Goal: Entertainment & Leisure: Consume media (video, audio)

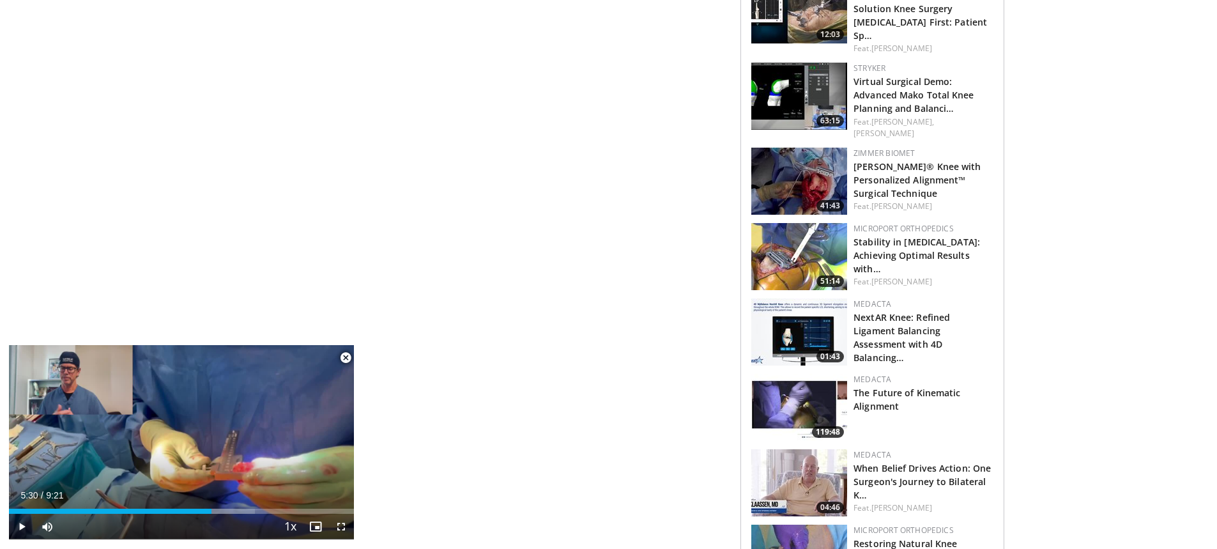
scroll to position [766, 0]
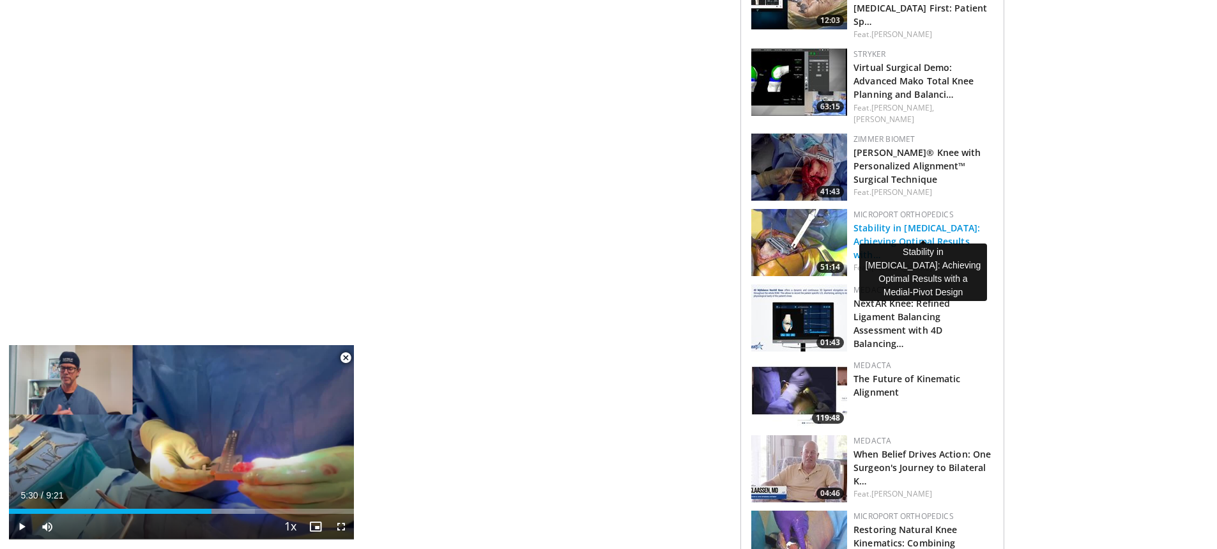
click at [889, 222] on link "Stability in [MEDICAL_DATA]: Achieving Optimal Results with…" at bounding box center [916, 241] width 126 height 39
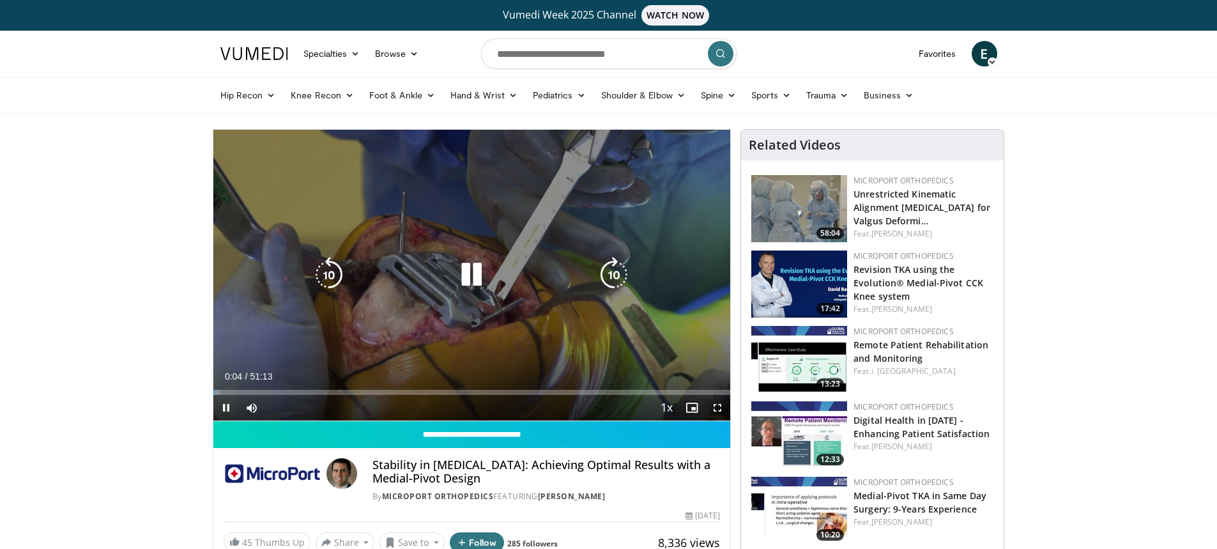
click at [463, 280] on icon "Video Player" at bounding box center [472, 275] width 36 height 36
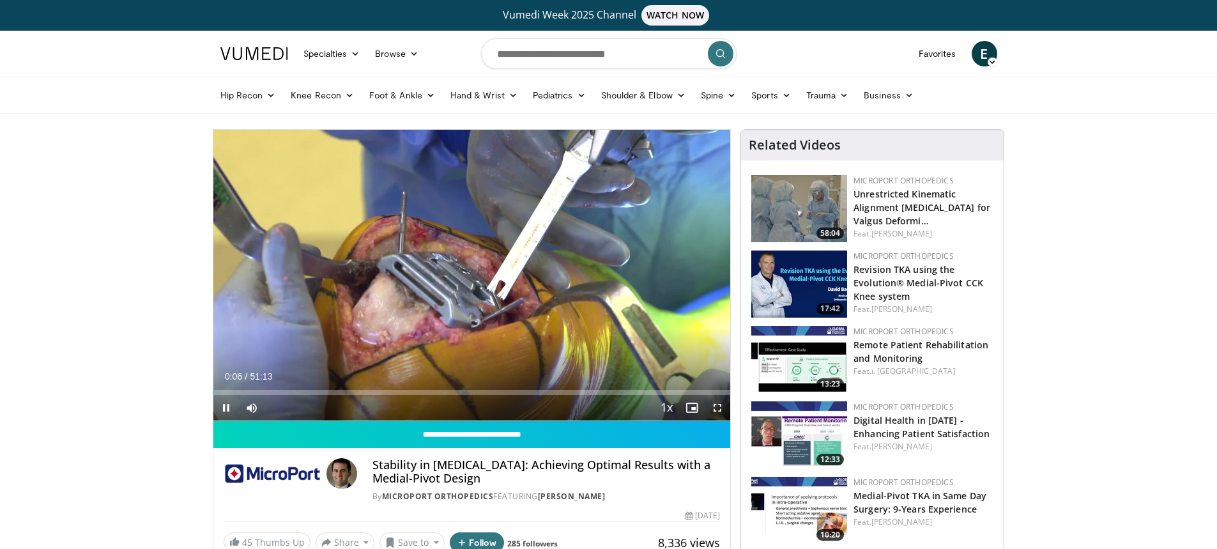
click at [718, 403] on span "Video Player" at bounding box center [718, 408] width 26 height 26
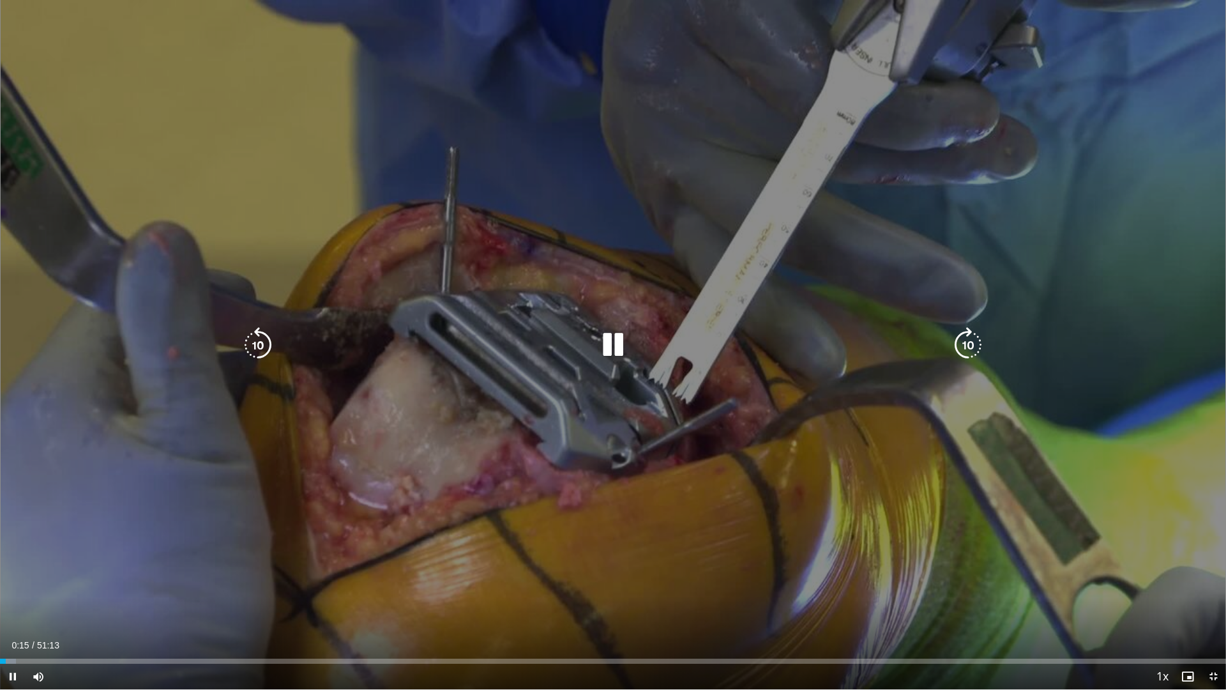
click at [615, 346] on icon "Video Player" at bounding box center [613, 345] width 36 height 36
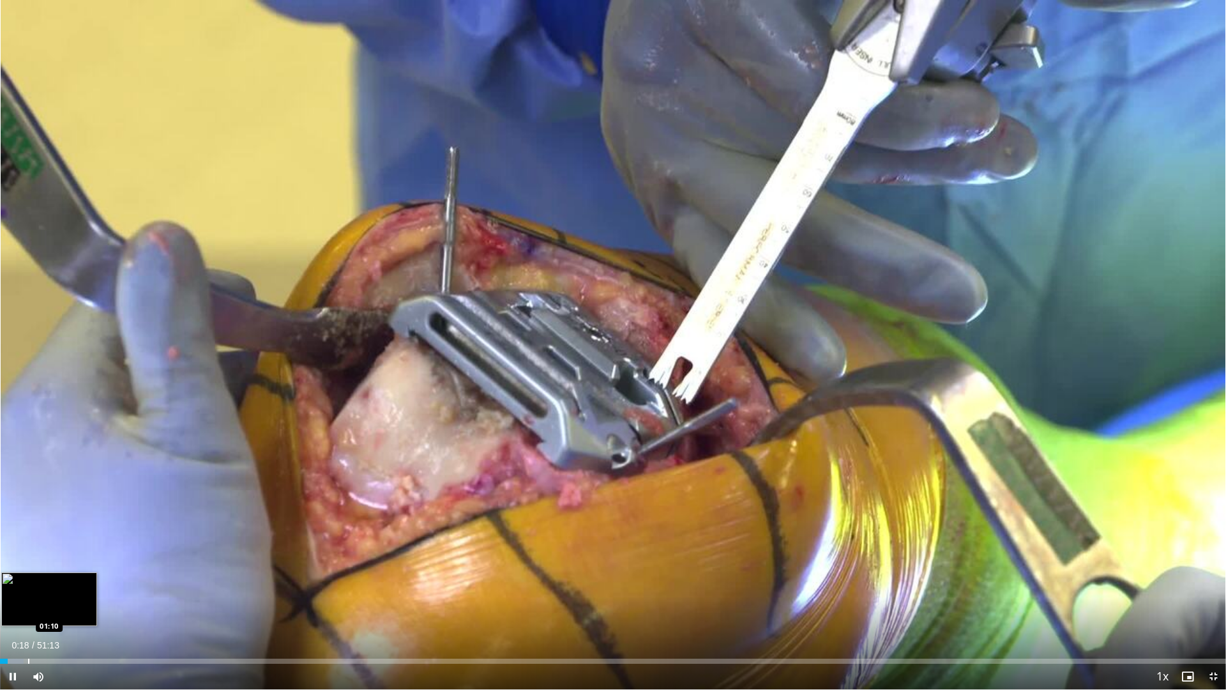
click at [27, 548] on div "Loaded : 1.95% 00:18 01:10" at bounding box center [613, 661] width 1226 height 5
click at [45, 548] on div "Loaded : 5.16% 01:34 01:52" at bounding box center [613, 658] width 1226 height 12
click at [64, 548] on div "Loaded : 5.16% 01:53 02:40" at bounding box center [613, 658] width 1226 height 12
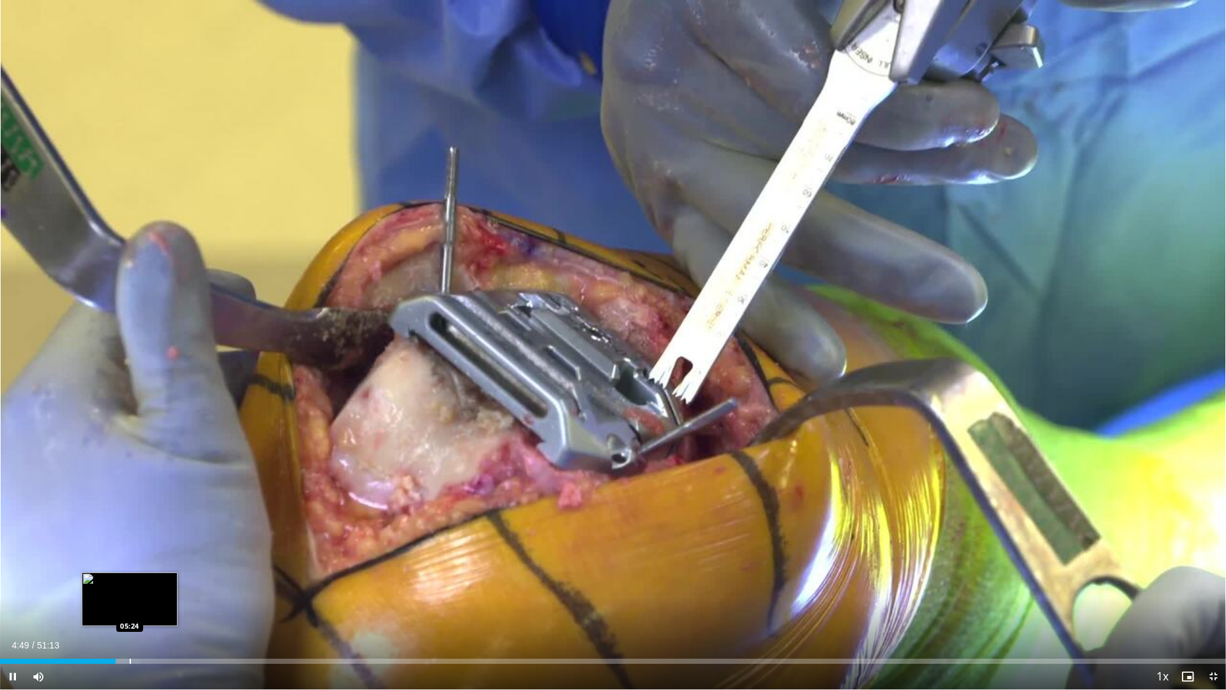
click at [130, 548] on div "Progress Bar" at bounding box center [130, 661] width 1 height 5
click at [142, 548] on div "Progress Bar" at bounding box center [142, 661] width 1 height 5
click at [174, 548] on div "Progress Bar" at bounding box center [173, 661] width 1 height 5
click at [177, 548] on div "Progress Bar" at bounding box center [177, 661] width 1 height 5
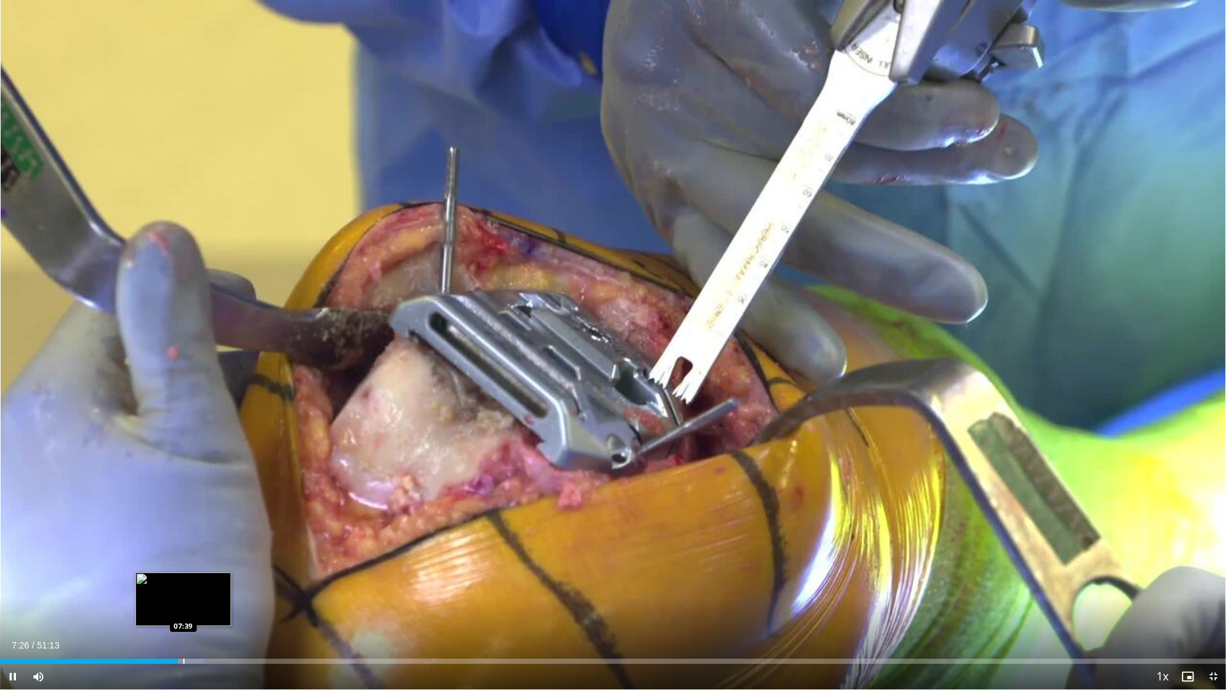
click at [183, 548] on div "Progress Bar" at bounding box center [183, 661] width 1 height 5
click at [196, 548] on div "Progress Bar" at bounding box center [196, 661] width 1 height 5
click at [209, 548] on div "Progress Bar" at bounding box center [209, 661] width 1 height 5
click at [215, 548] on div "Progress Bar" at bounding box center [215, 661] width 1 height 5
click at [224, 548] on div "Progress Bar" at bounding box center [224, 661] width 1 height 5
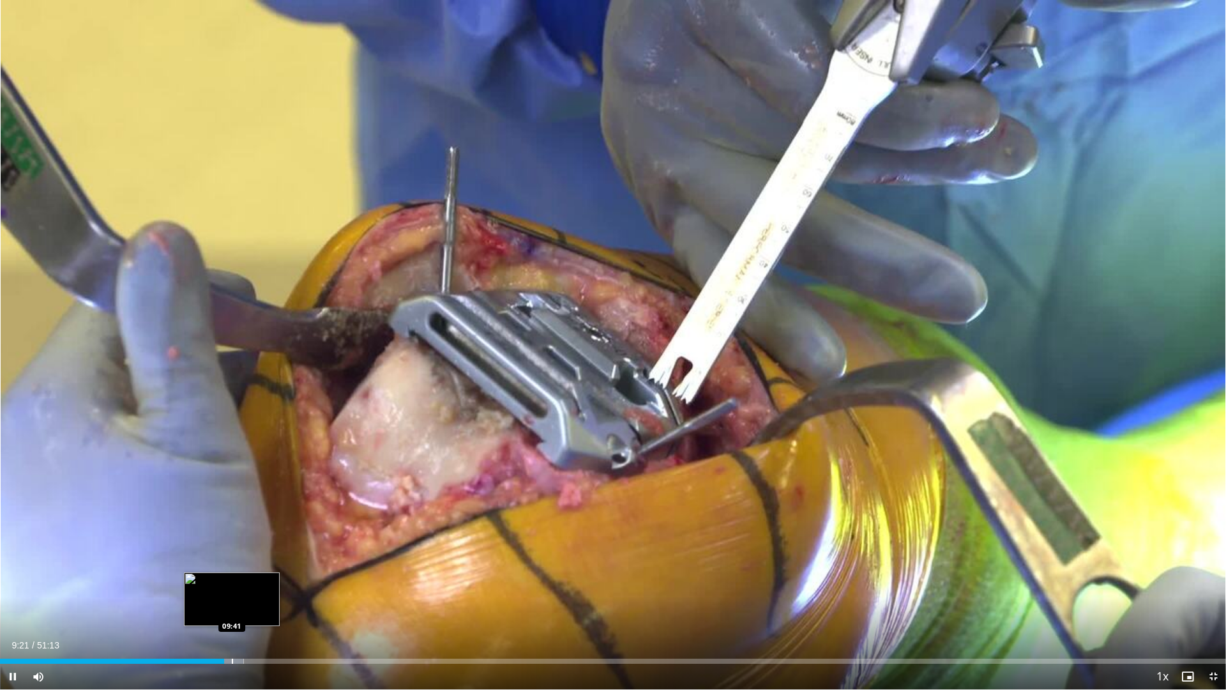
click at [232, 548] on div "Progress Bar" at bounding box center [232, 661] width 1 height 5
click at [255, 548] on div "Loaded : 22.27% 10:23 10:33" at bounding box center [613, 658] width 1226 height 12
click at [266, 548] on div "Progress Bar" at bounding box center [266, 661] width 1 height 5
click at [273, 548] on div "Progress Bar" at bounding box center [273, 661] width 1 height 5
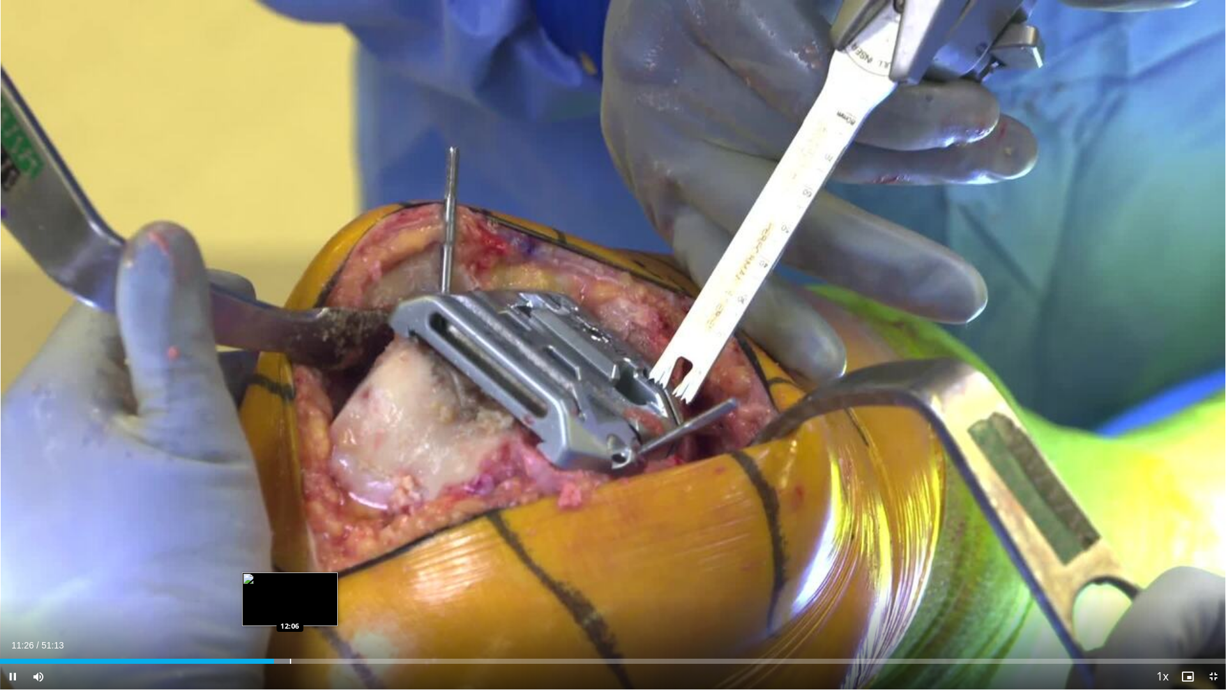
click at [290, 548] on div "Progress Bar" at bounding box center [290, 661] width 1 height 5
click at [303, 548] on div "Progress Bar" at bounding box center [303, 661] width 1 height 5
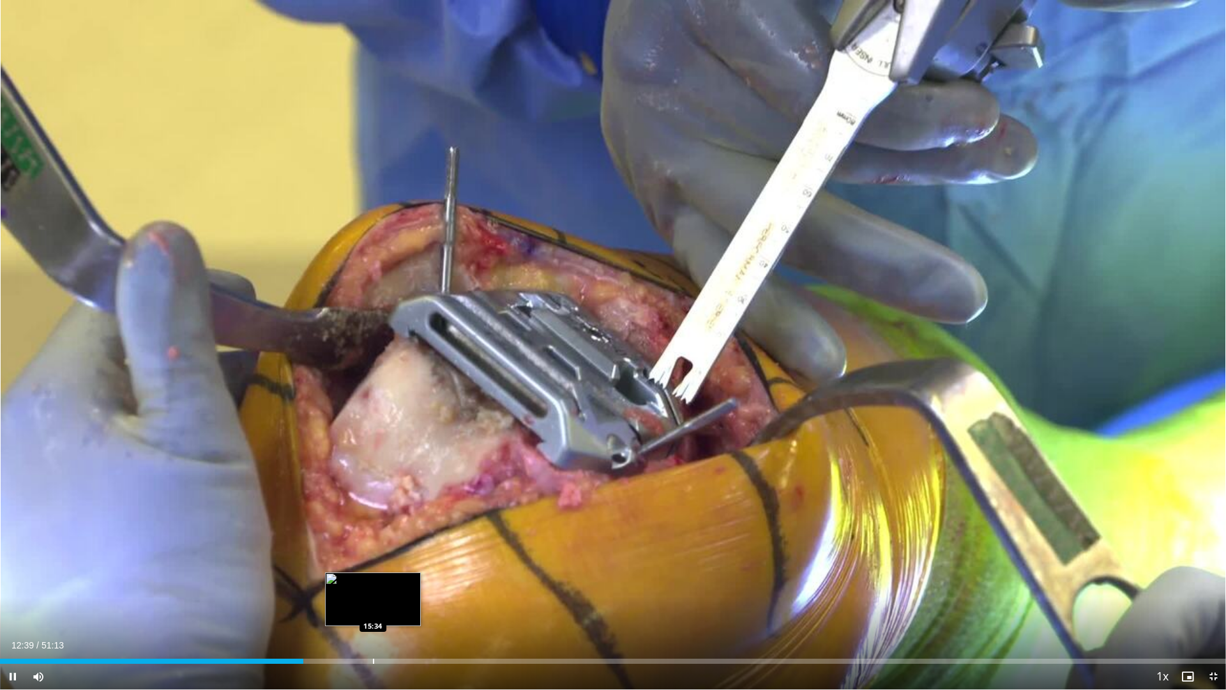
click at [374, 548] on div "Loaded : 24.75% 12:39 15:34" at bounding box center [613, 658] width 1226 height 12
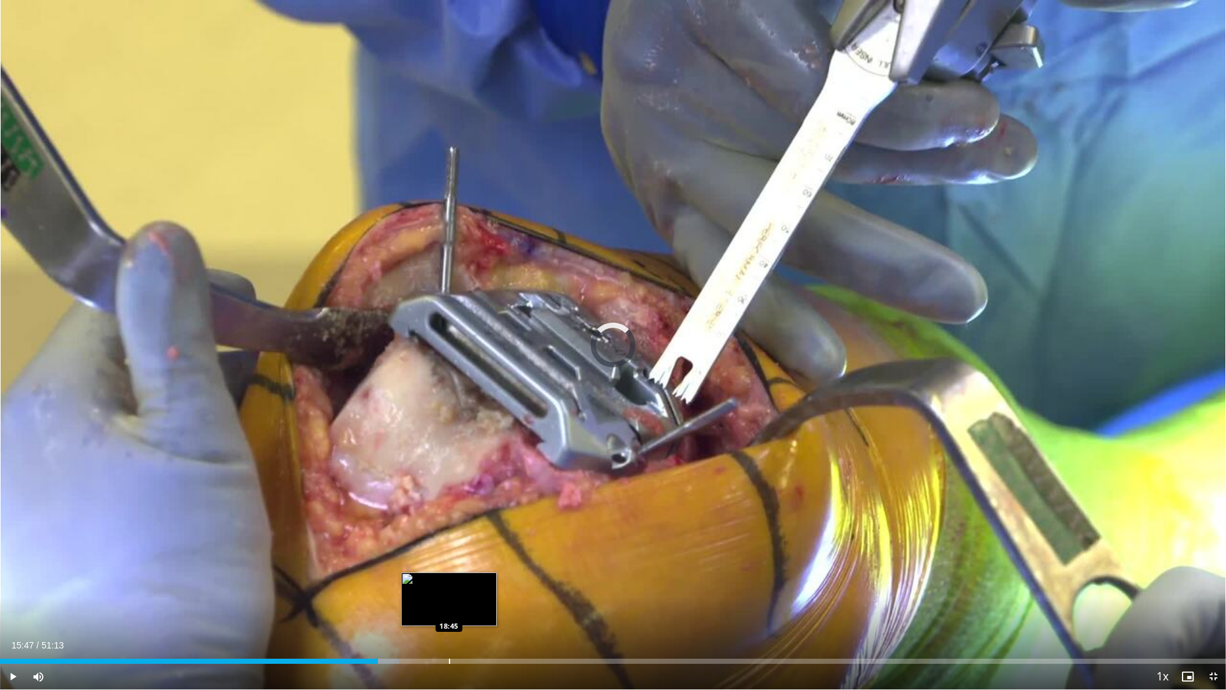
click at [449, 548] on div "Progress Bar" at bounding box center [449, 661] width 1 height 5
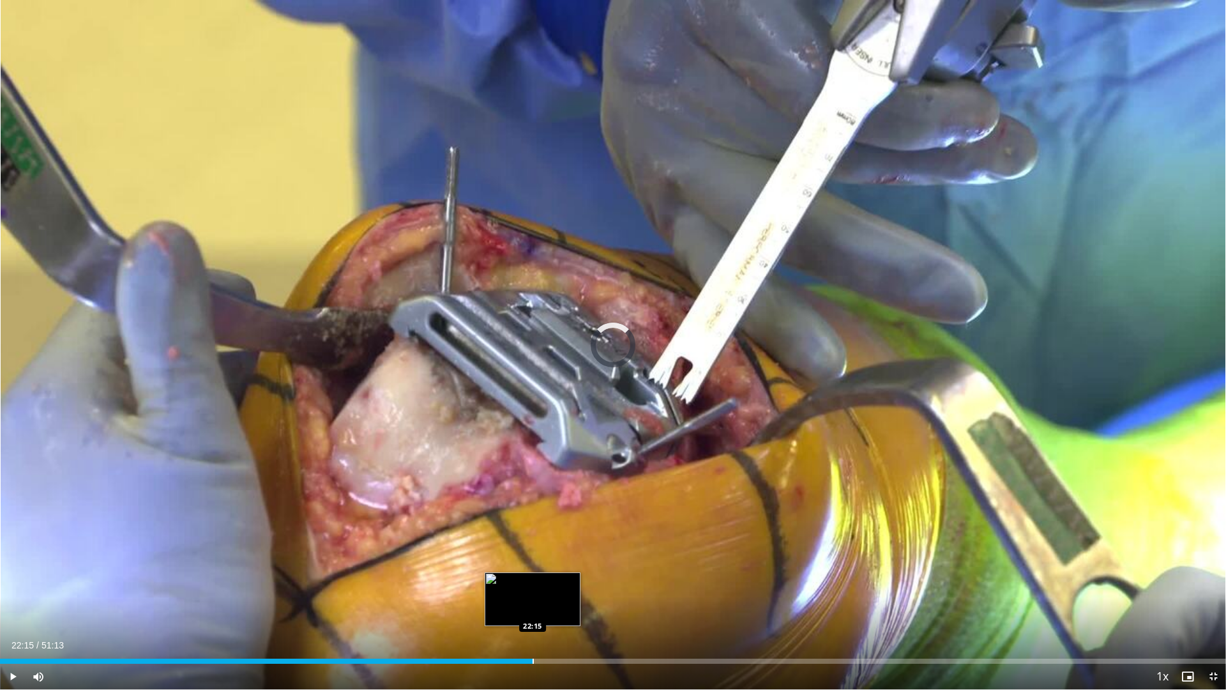
click at [533, 548] on div "Progress Bar" at bounding box center [533, 661] width 1 height 5
click at [670, 548] on div "Current Time 22:17 / Duration 51:13 Pause Skip Backward Skip Forward Mute 96% L…" at bounding box center [613, 677] width 1226 height 26
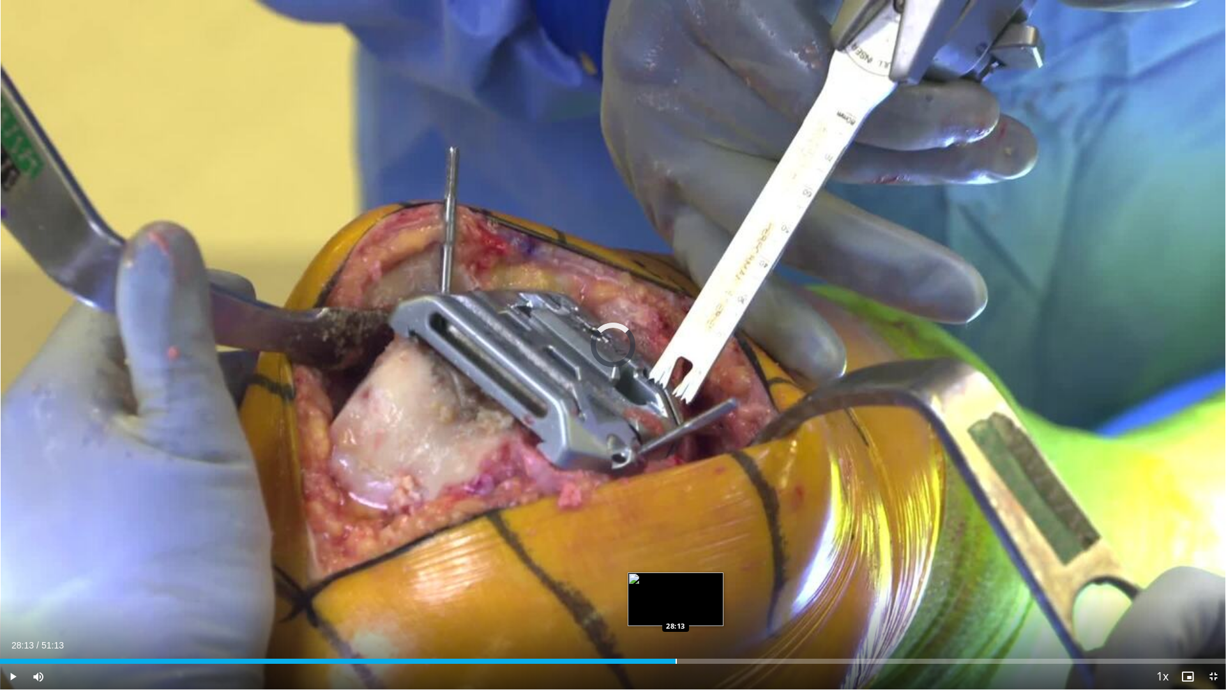
click at [676, 548] on div "Loaded : 44.29% 28:13 28:13" at bounding box center [613, 658] width 1226 height 12
click at [694, 548] on div "Progress Bar" at bounding box center [694, 661] width 1 height 5
click at [700, 548] on div "Loaded : 57.97% 28:52 29:14" at bounding box center [613, 658] width 1226 height 12
click at [712, 548] on div "Progress Bar" at bounding box center [708, 661] width 38 height 5
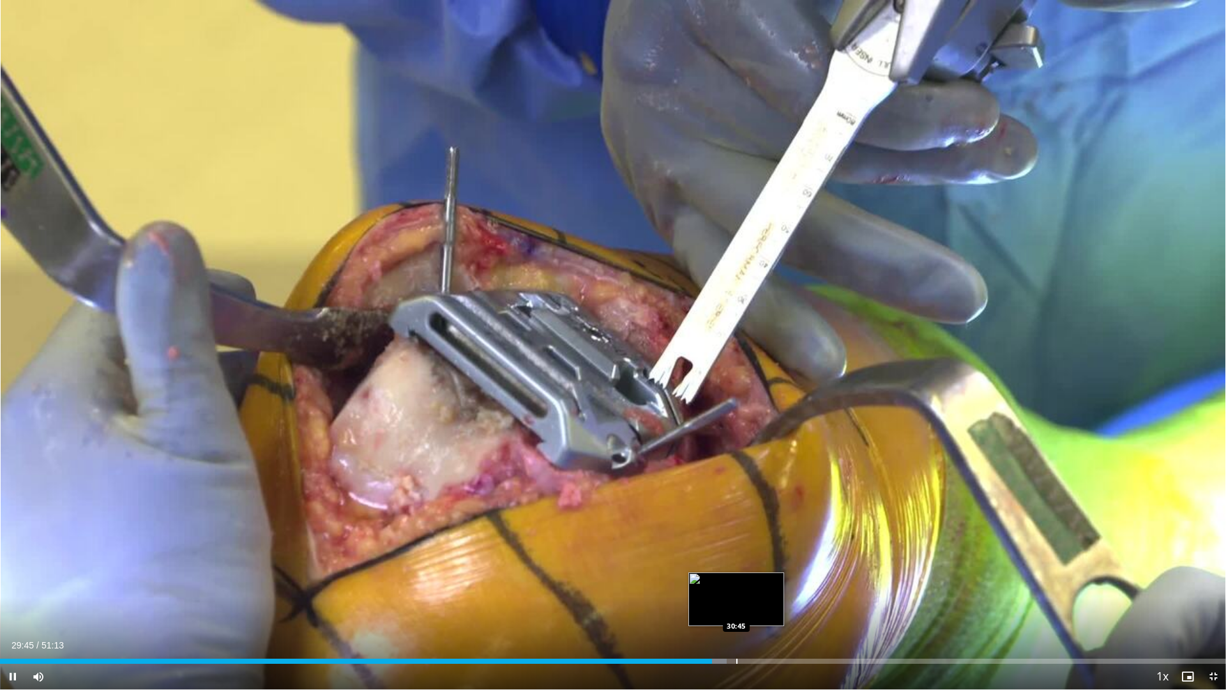
click at [736, 548] on div "Loaded : 59.27% 29:45 30:45" at bounding box center [613, 658] width 1226 height 12
click at [795, 548] on div "Progress Bar" at bounding box center [795, 661] width 1 height 5
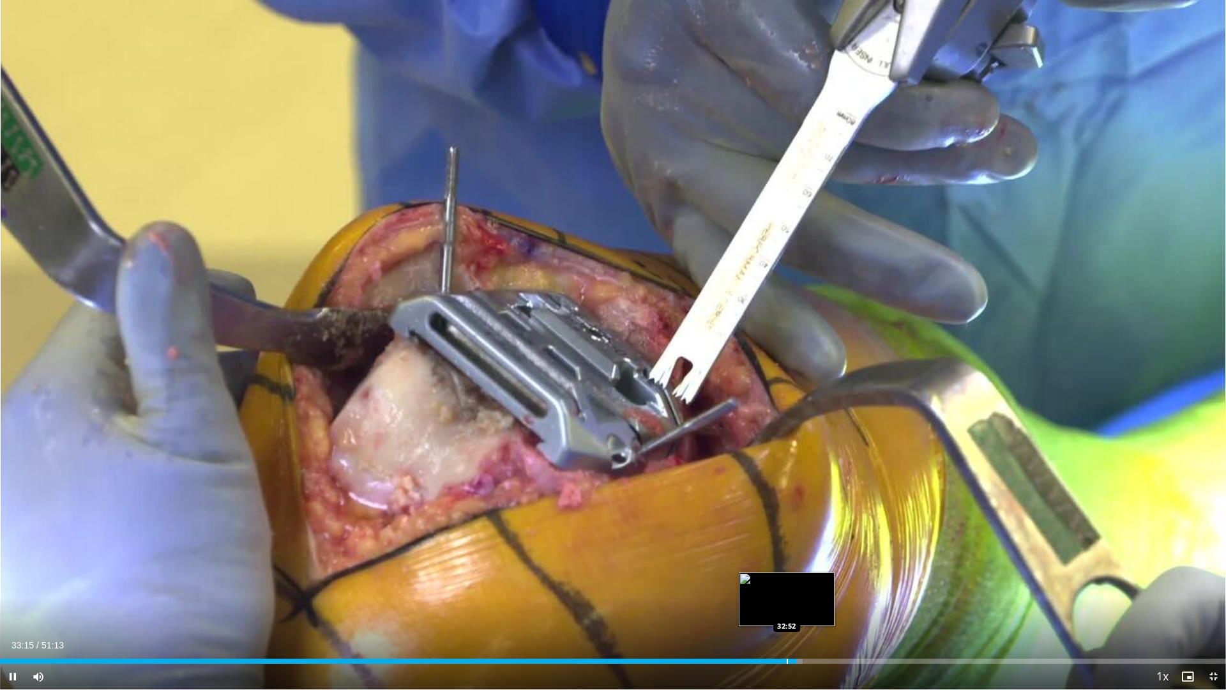
click at [787, 548] on div "Loaded : 65.46% 33:15 32:52" at bounding box center [613, 658] width 1226 height 12
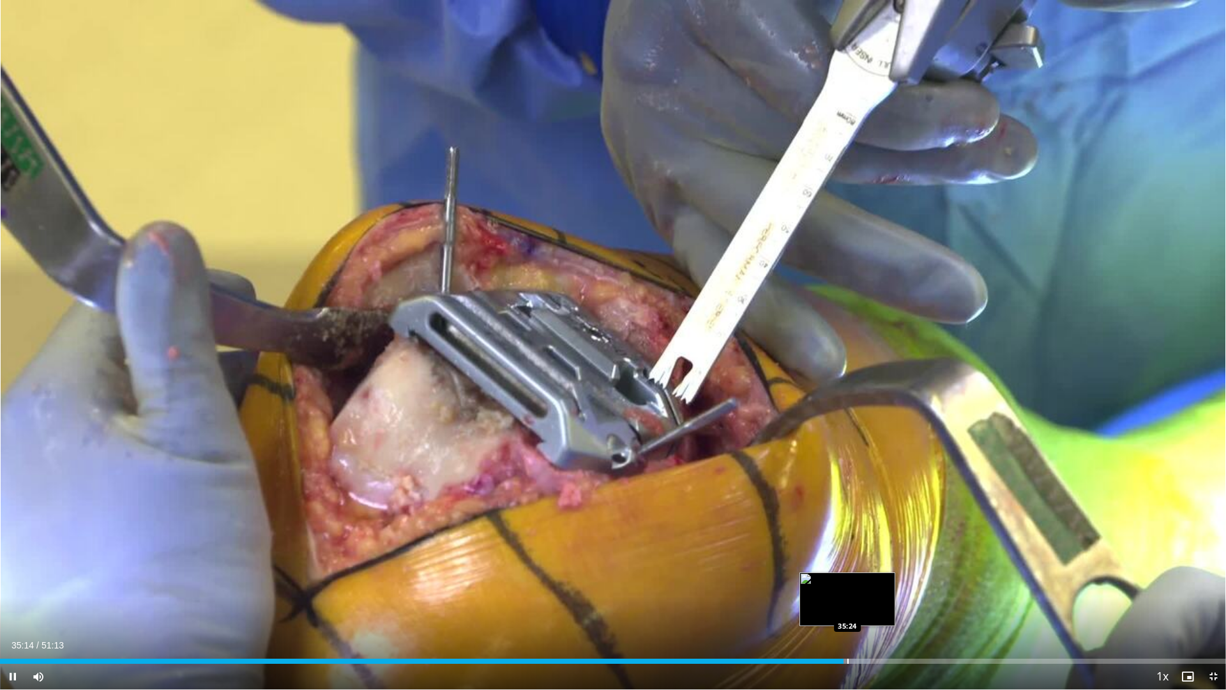
click at [848, 548] on div "Progress Bar" at bounding box center [848, 661] width 1 height 5
click at [860, 548] on div "Progress Bar" at bounding box center [859, 661] width 1 height 5
click at [881, 548] on div "Progress Bar" at bounding box center [881, 661] width 1 height 5
click at [908, 548] on div "Progress Bar" at bounding box center [908, 661] width 1 height 5
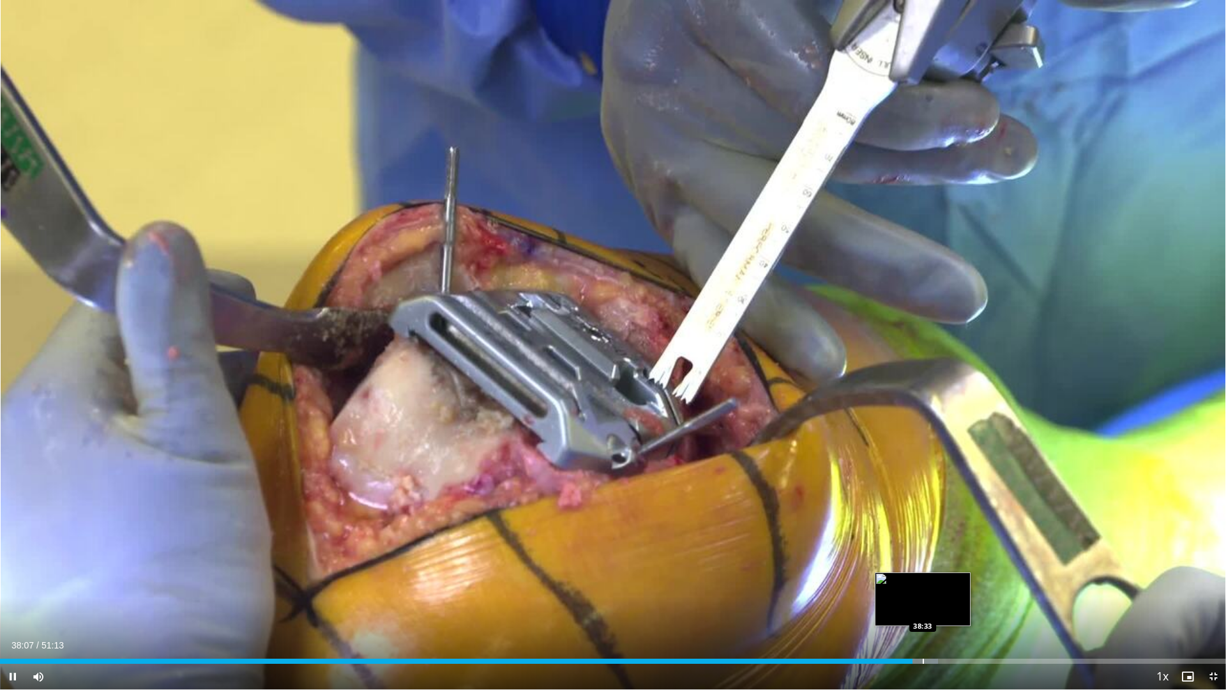
click at [923, 548] on div "Progress Bar" at bounding box center [923, 661] width 1 height 5
click at [924, 548] on div "Progress Bar" at bounding box center [924, 661] width 1 height 5
click at [930, 548] on div "Loaded : 77.46% 38:39 38:52" at bounding box center [613, 661] width 1226 height 5
click at [972, 548] on div "Progress Bar" at bounding box center [970, 661] width 1 height 5
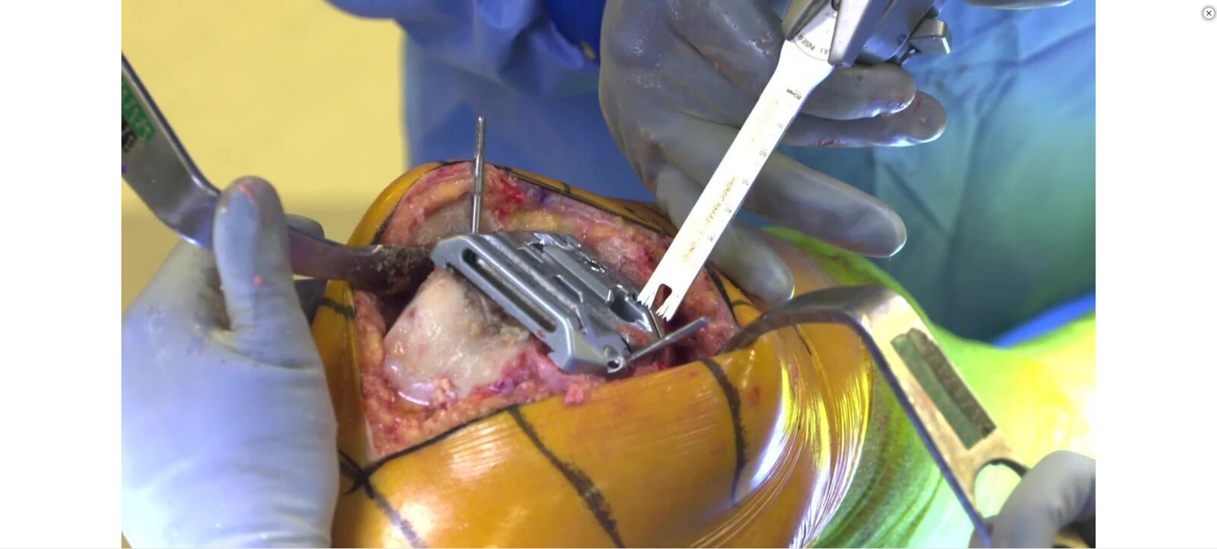
scroll to position [447, 0]
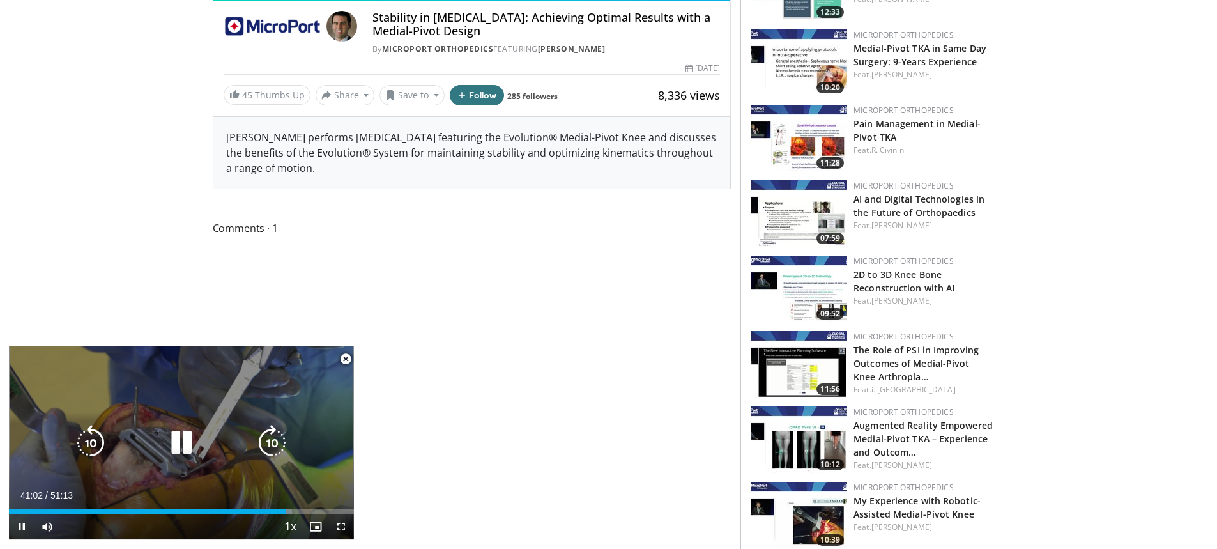
click at [176, 437] on icon "Video Player" at bounding box center [182, 443] width 36 height 36
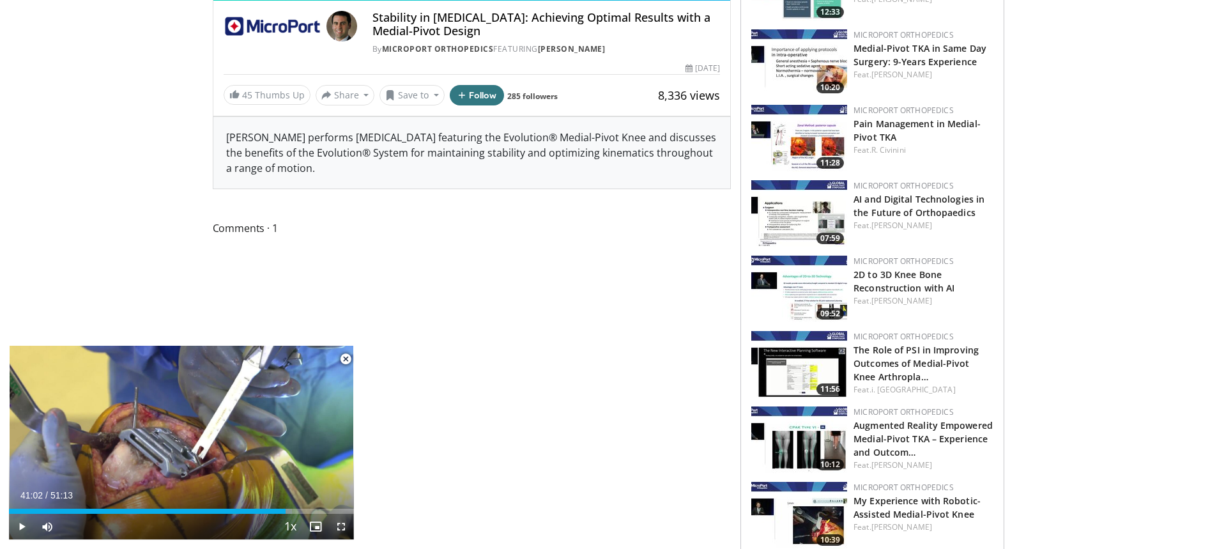
click at [337, 522] on span "Video Player" at bounding box center [341, 527] width 26 height 26
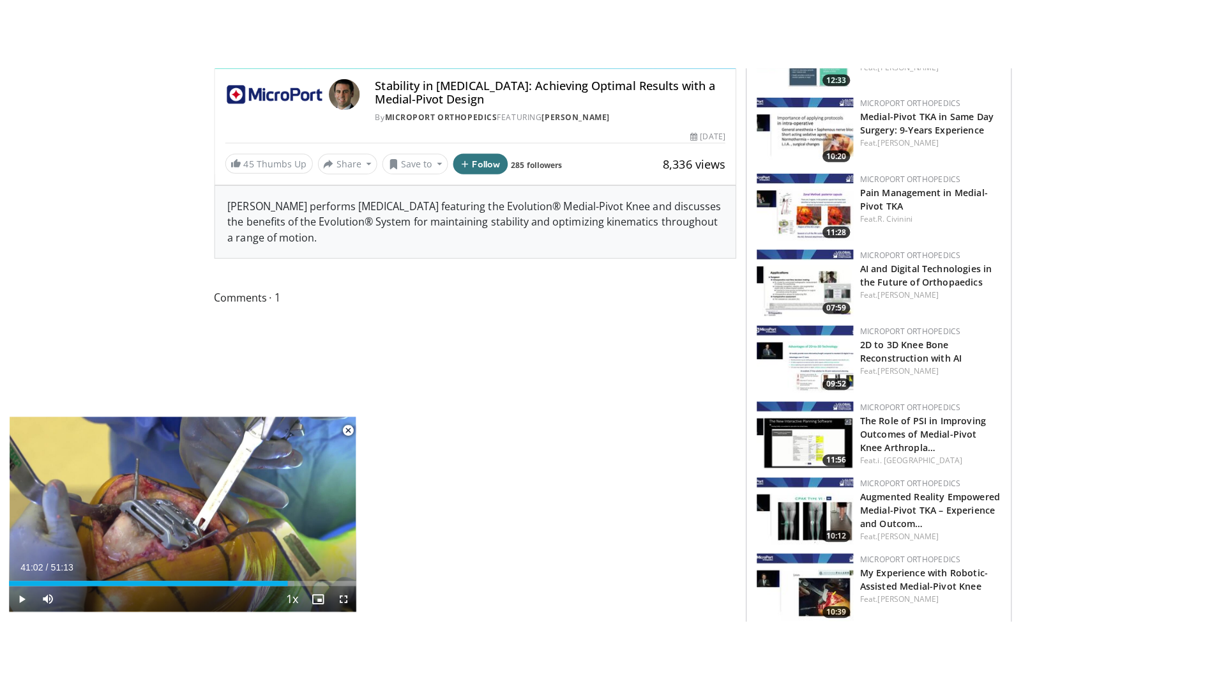
scroll to position [156, 0]
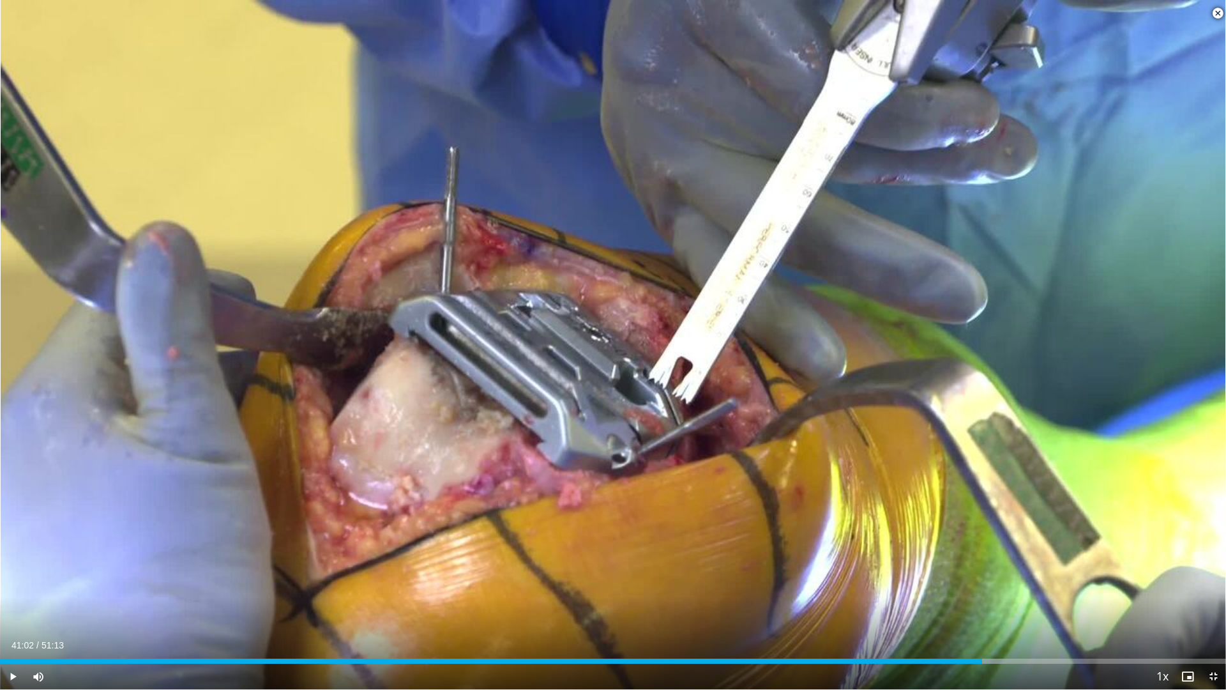
click at [1219, 14] on span "Video Player" at bounding box center [1218, 14] width 26 height 26
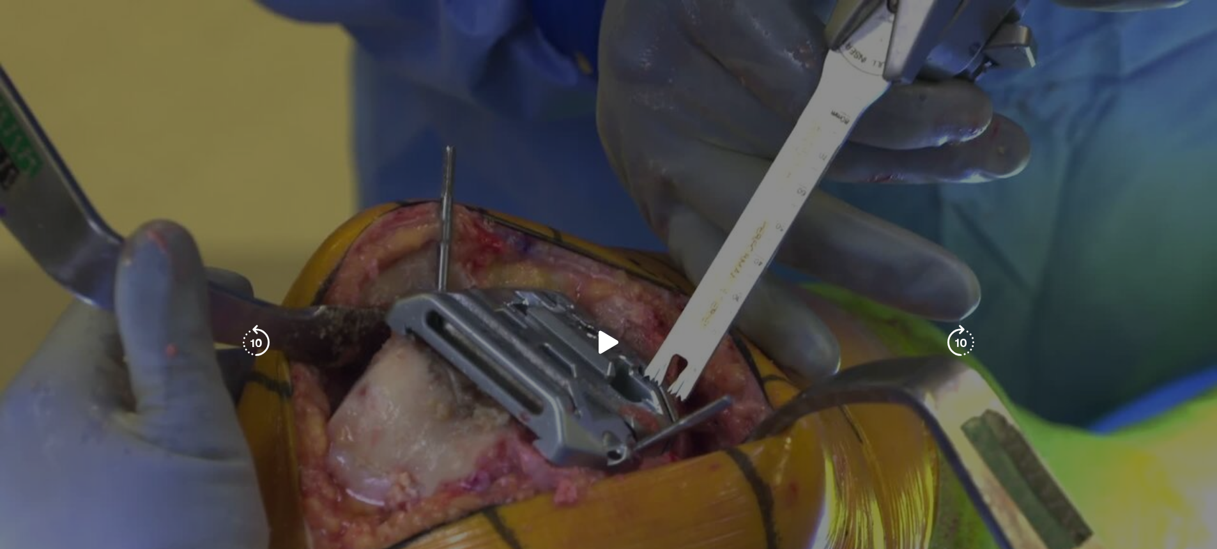
scroll to position [64, 0]
